Goal: Navigation & Orientation: Find specific page/section

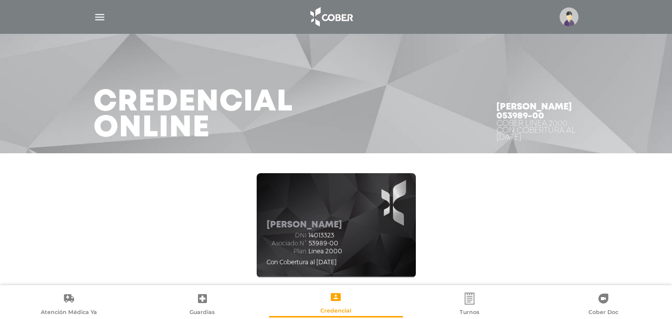
click at [96, 20] on img "button" at bounding box center [99, 17] width 12 height 12
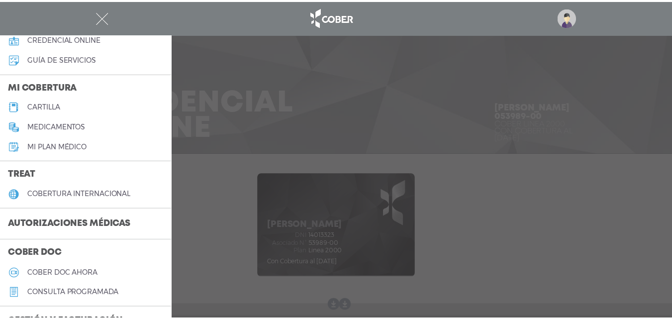
scroll to position [99, 0]
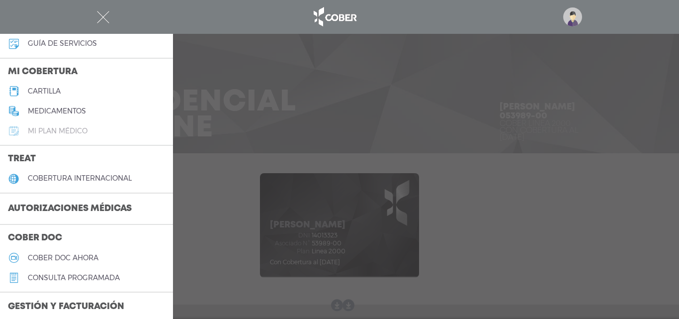
click at [79, 128] on h5 "Mi plan médico" at bounding box center [58, 131] width 60 height 8
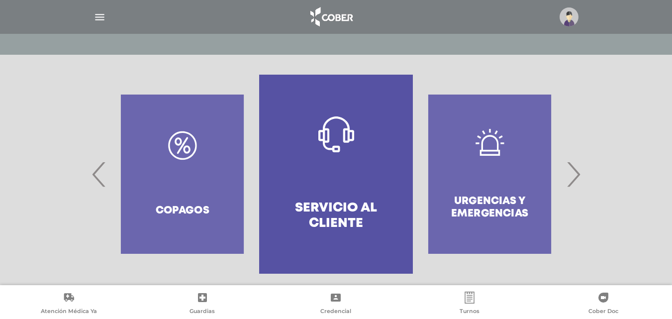
scroll to position [192, 0]
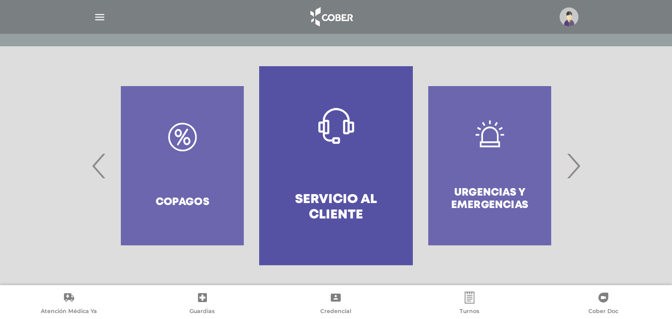
click at [591, 181] on div at bounding box center [336, 165] width 672 height 239
click at [573, 177] on span "›" at bounding box center [572, 166] width 19 height 54
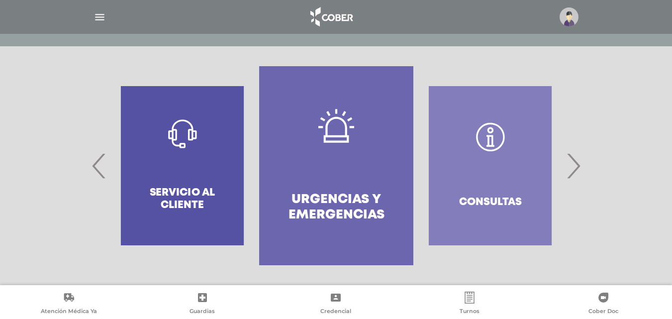
click at [573, 177] on span "›" at bounding box center [572, 166] width 19 height 54
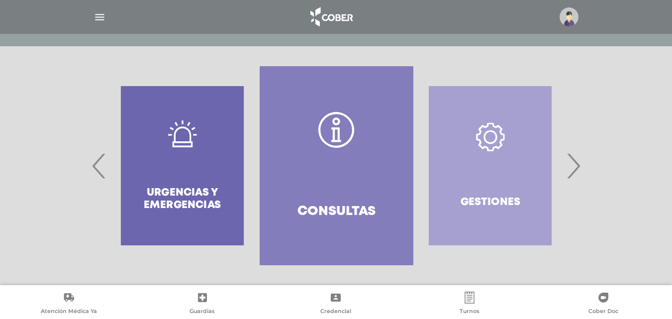
click at [573, 177] on span "›" at bounding box center [572, 166] width 19 height 54
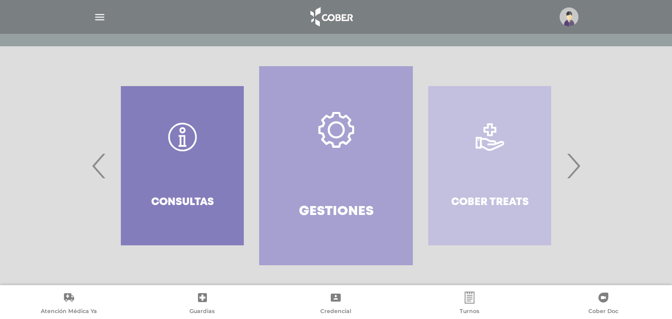
click at [573, 177] on span "›" at bounding box center [572, 166] width 19 height 54
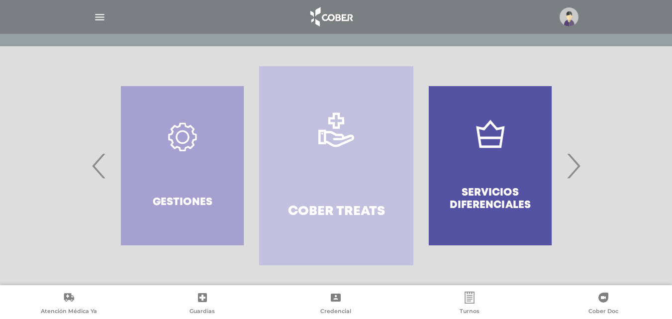
click at [573, 177] on span "›" at bounding box center [572, 166] width 19 height 54
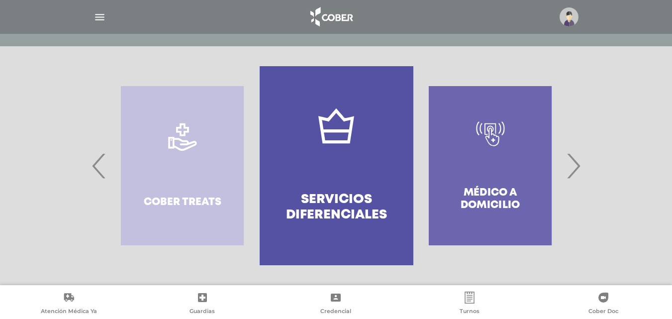
click at [573, 177] on span "›" at bounding box center [572, 166] width 19 height 54
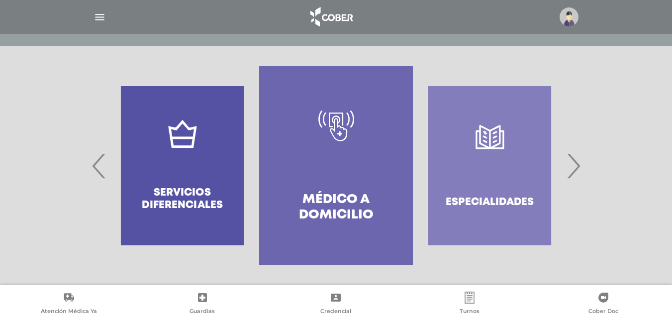
click at [573, 177] on span "›" at bounding box center [572, 166] width 19 height 54
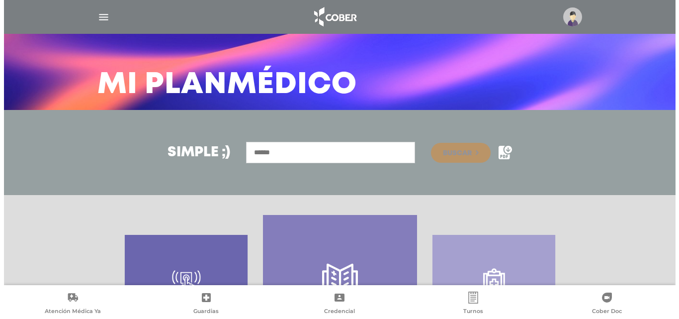
scroll to position [43, 0]
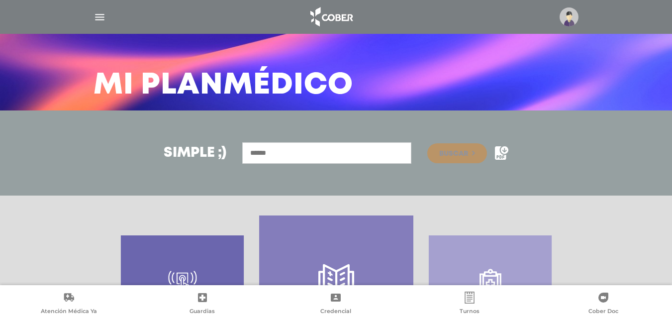
click at [102, 18] on img "button" at bounding box center [99, 17] width 12 height 12
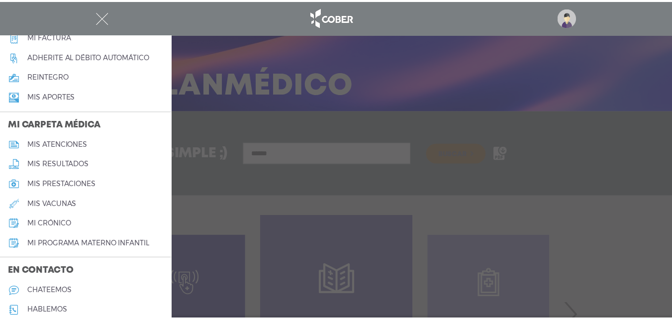
scroll to position [398, 0]
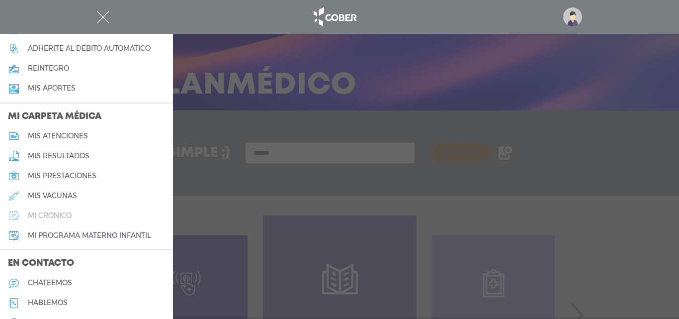
click at [64, 215] on h5 "mi crónico" at bounding box center [50, 215] width 44 height 8
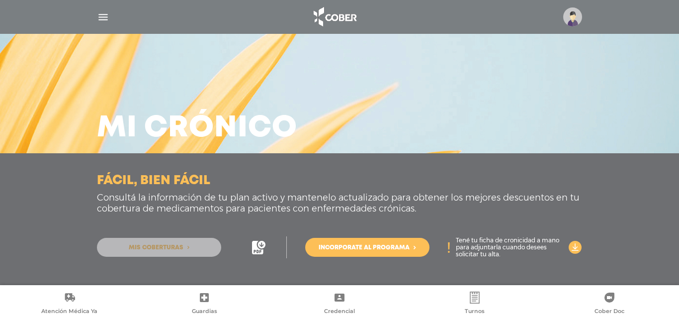
click at [183, 248] on link "Mis coberturas" at bounding box center [159, 247] width 124 height 19
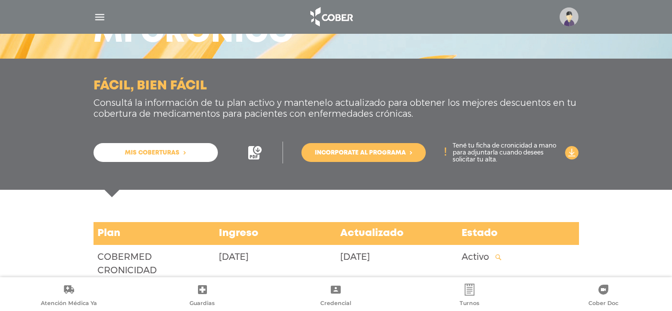
scroll to position [119, 0]
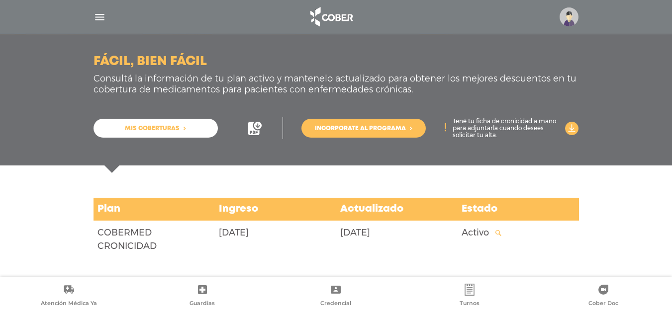
click at [498, 233] on icon at bounding box center [498, 233] width 6 height 6
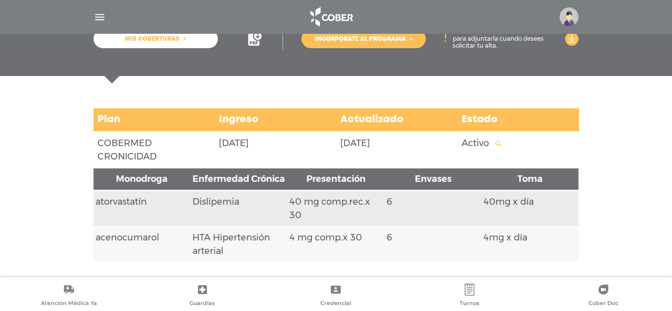
scroll to position [227, 0]
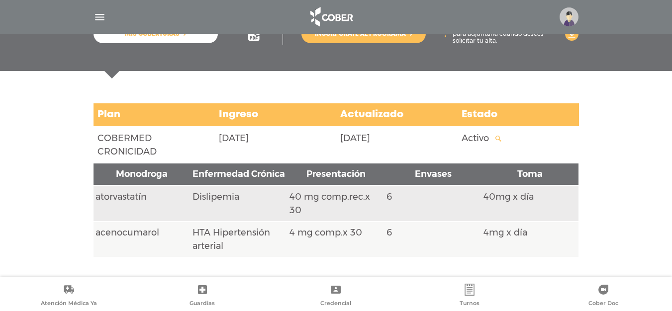
click at [498, 136] on icon at bounding box center [498, 139] width 6 height 6
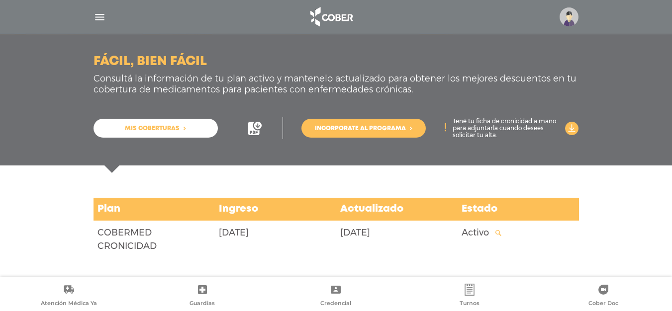
scroll to position [0, 0]
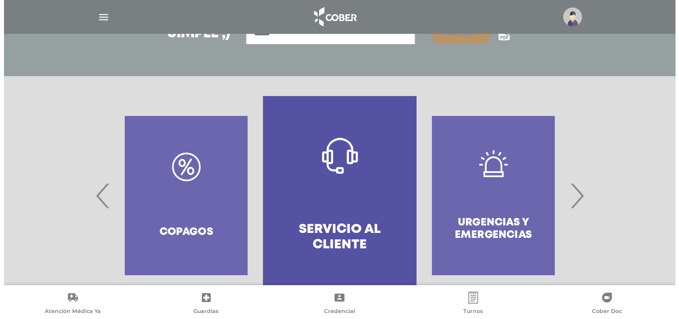
scroll to position [192, 0]
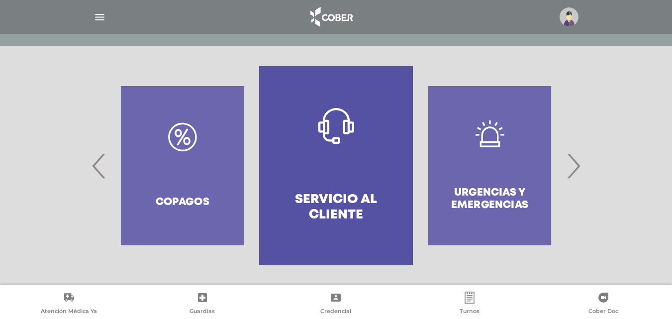
click at [98, 20] on img "button" at bounding box center [99, 17] width 12 height 12
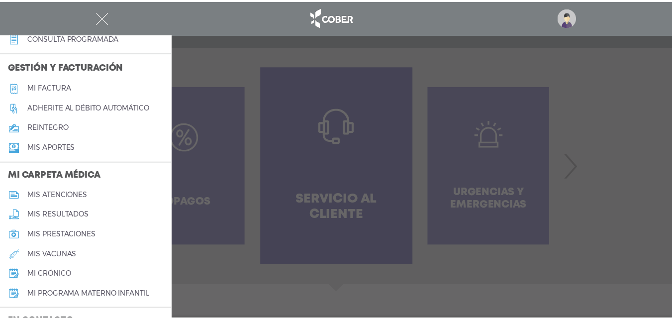
scroll to position [398, 0]
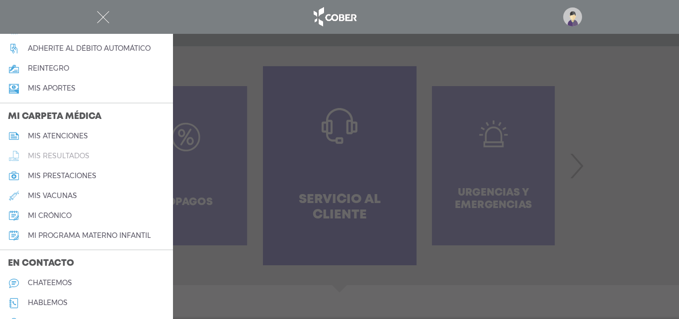
click at [71, 158] on h5 "mis resultados" at bounding box center [59, 156] width 62 height 8
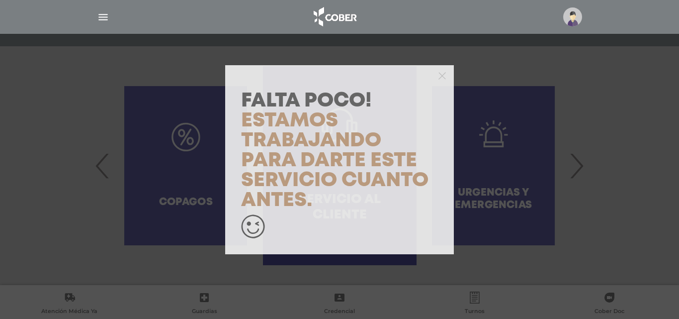
click at [71, 158] on div "Falta Poco! Estamos trabajando para darte este servicio cuanto antes." at bounding box center [339, 159] width 679 height 319
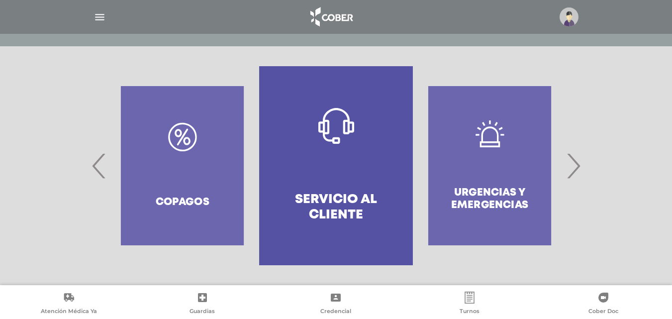
click at [97, 20] on img "button" at bounding box center [99, 17] width 12 height 12
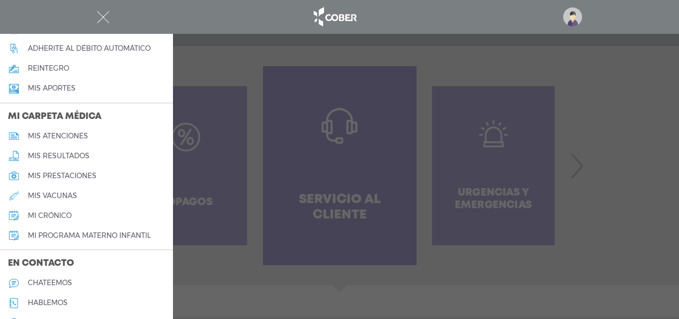
click at [76, 173] on h5 "mis prestaciones" at bounding box center [62, 176] width 69 height 8
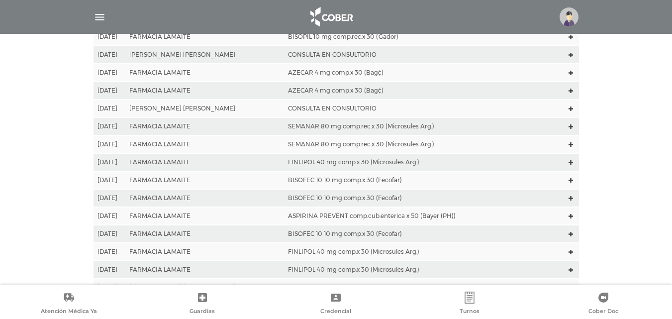
scroll to position [348, 0]
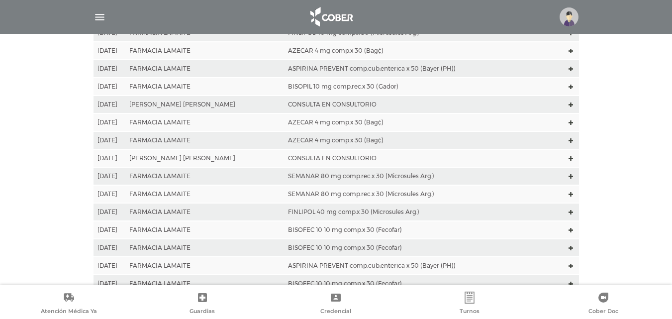
click at [571, 177] on polygon at bounding box center [570, 176] width 4 height 4
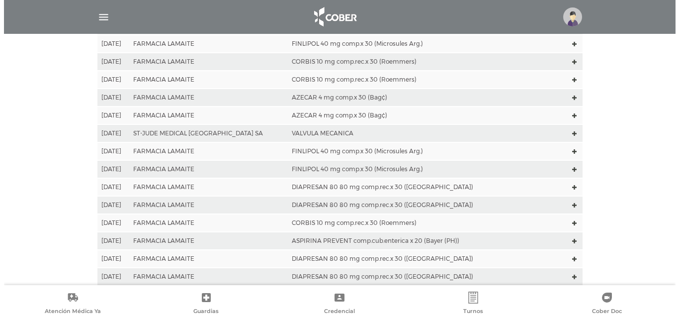
scroll to position [1687, 0]
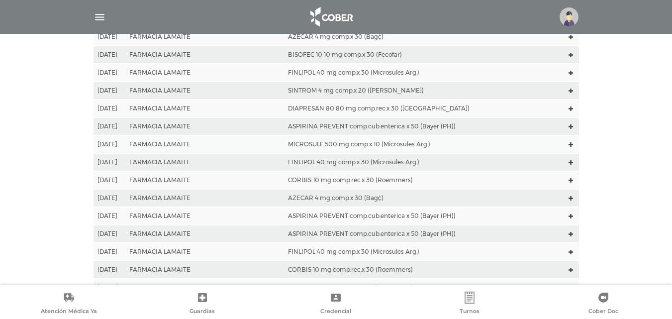
click at [99, 18] on img "button" at bounding box center [99, 17] width 12 height 12
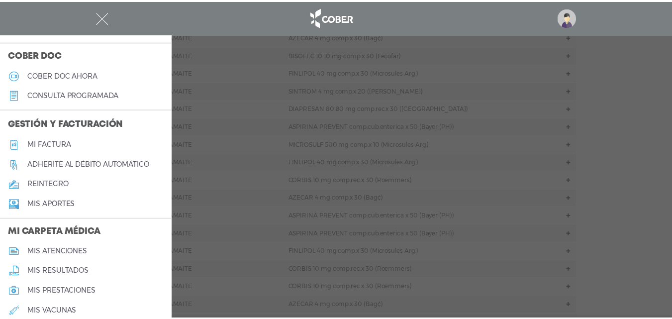
scroll to position [249, 0]
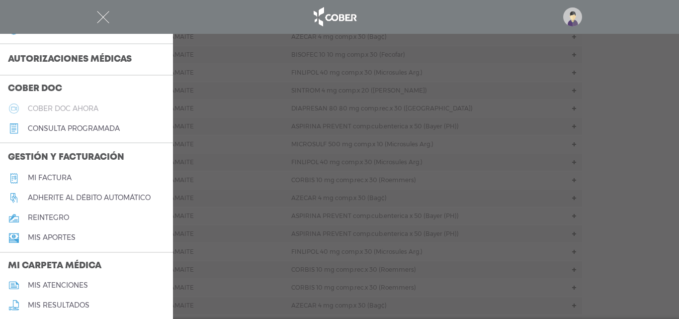
click at [87, 111] on h5 "Cober doc ahora" at bounding box center [63, 108] width 71 height 8
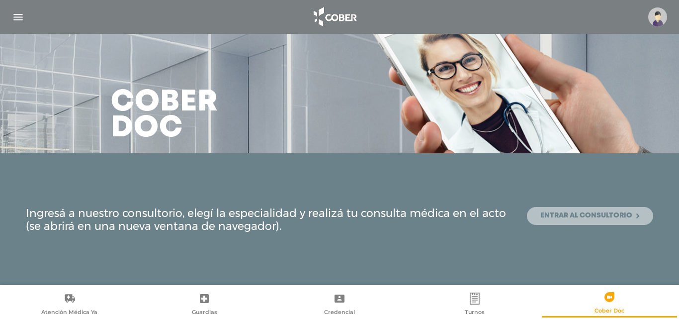
drag, startPoint x: 604, startPoint y: 216, endPoint x: 577, endPoint y: 245, distance: 39.4
click at [604, 216] on link "Entrar al consultorio" at bounding box center [590, 216] width 126 height 18
